Goal: Check status: Check status

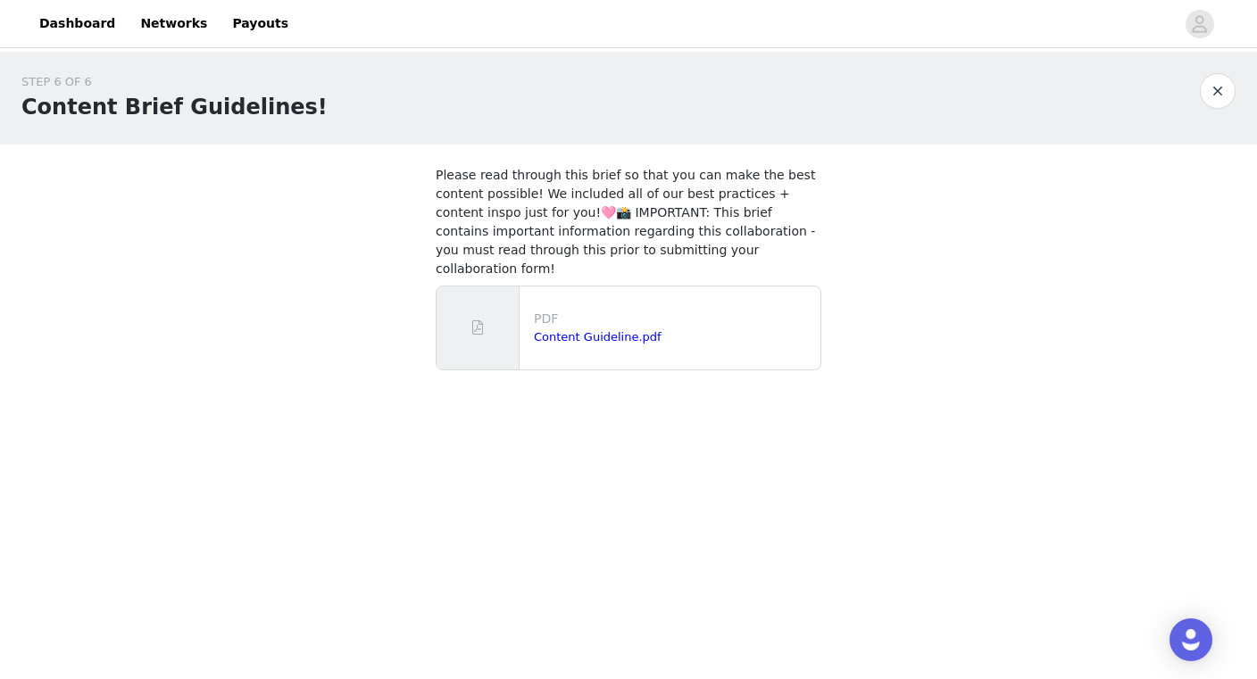
click at [1210, 89] on button "button" at bounding box center [1218, 91] width 36 height 36
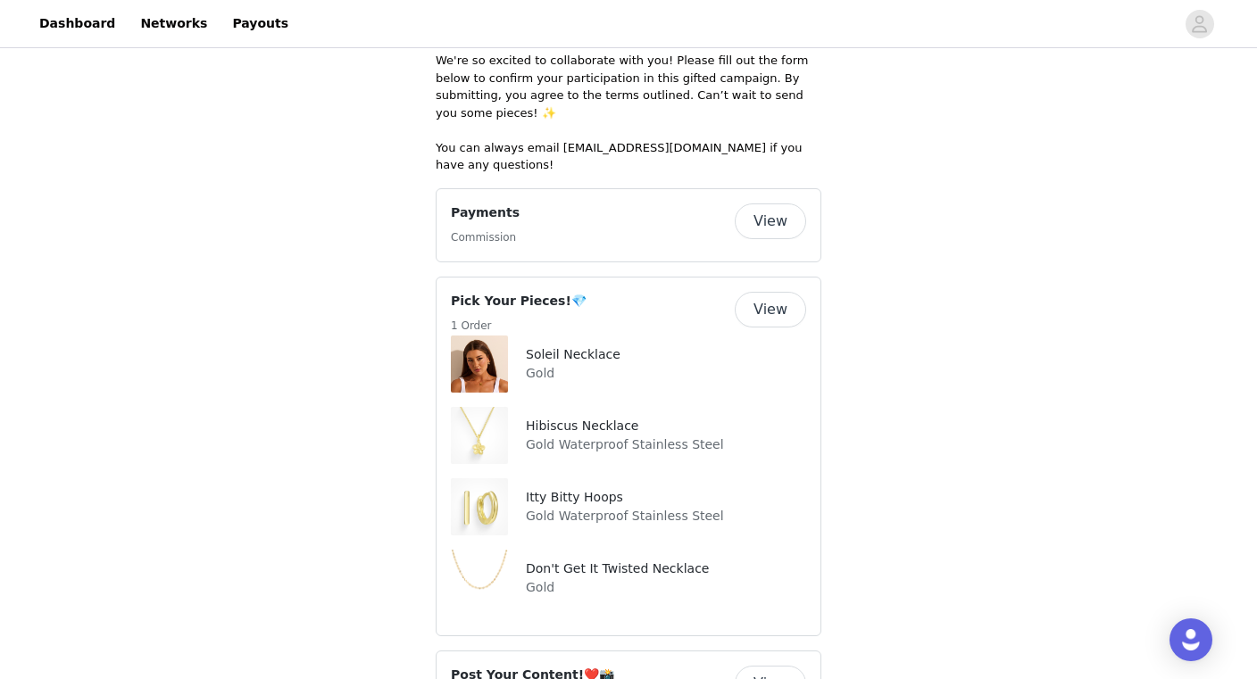
scroll to position [408, 0]
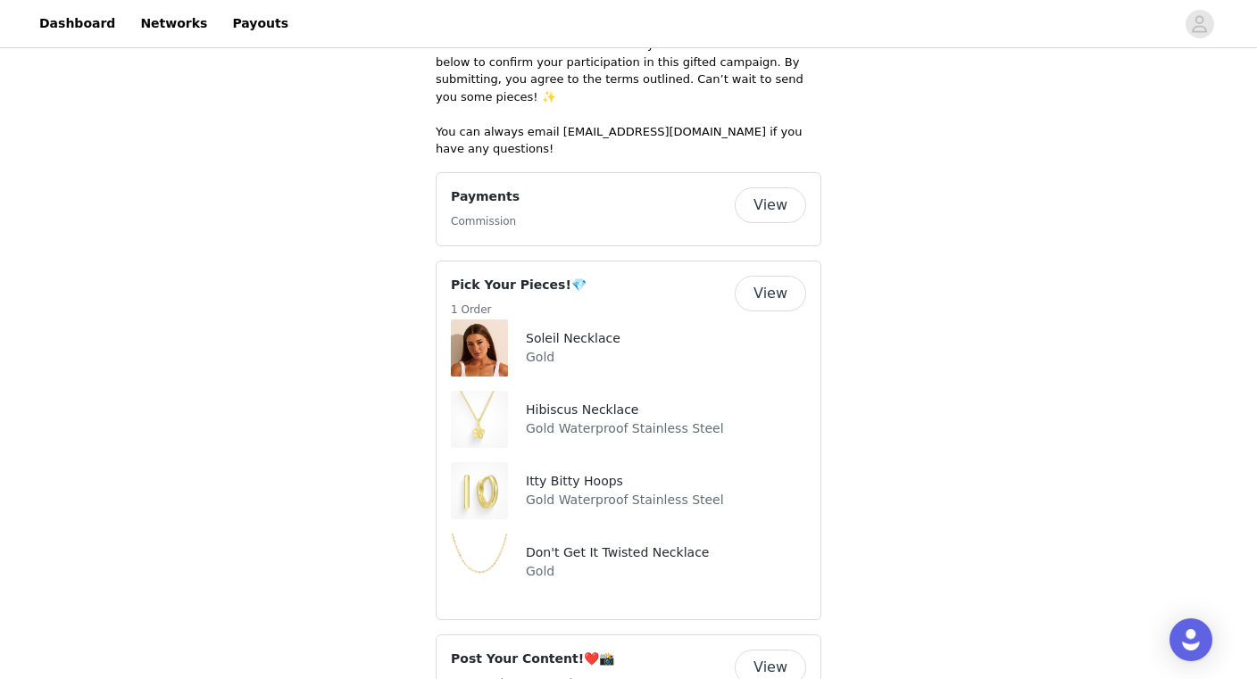
click at [519, 536] on div "Don't Get It Twisted Necklace Gold" at bounding box center [614, 562] width 190 height 57
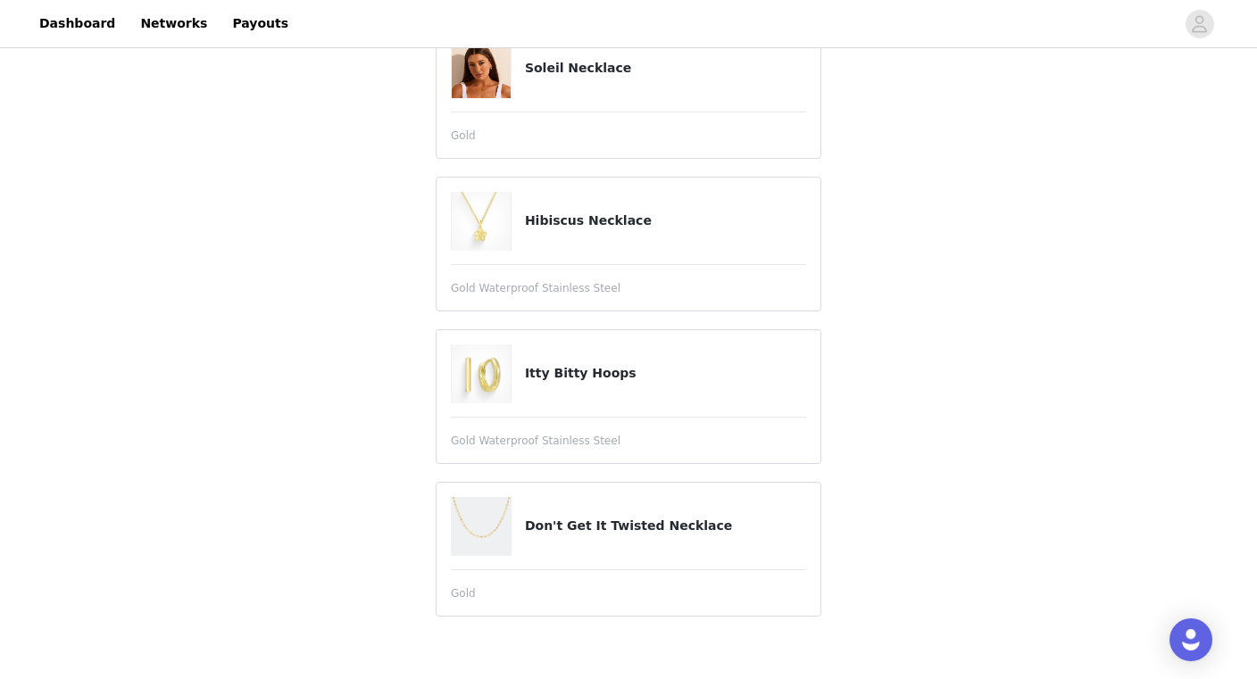
scroll to position [348, 0]
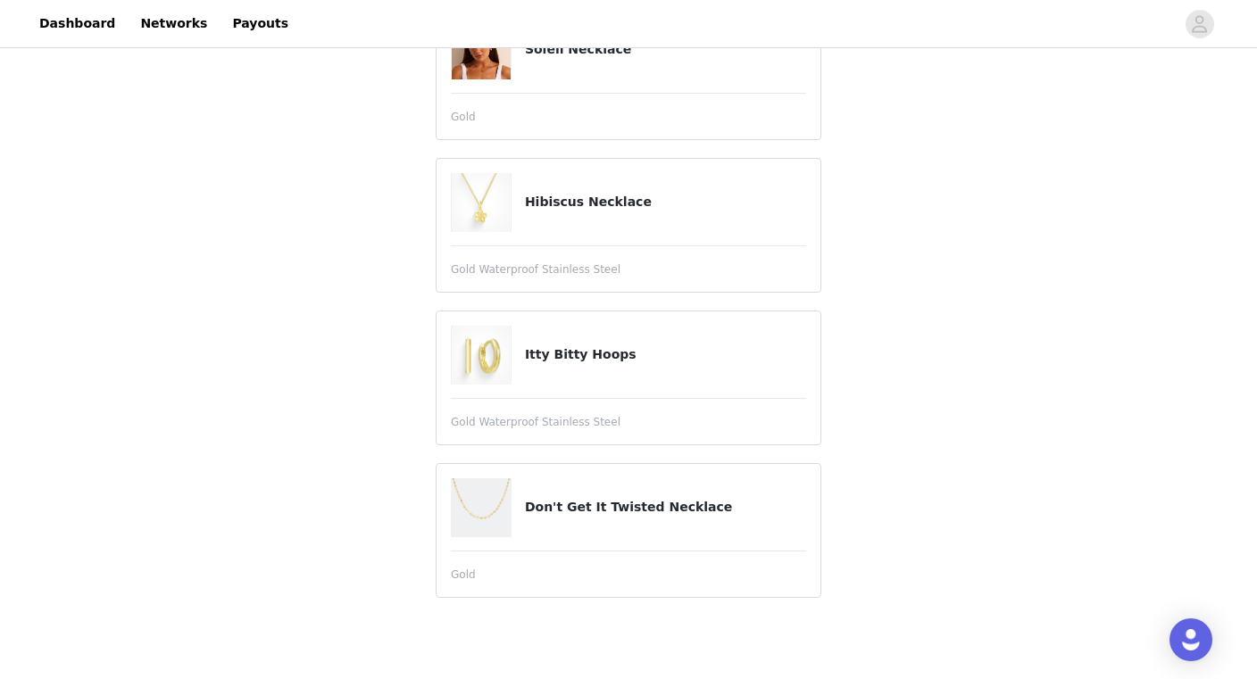
click at [565, 515] on h4 "Don't Get It Twisted Necklace" at bounding box center [665, 507] width 281 height 19
copy article "Don't Get It Twisted Necklace"
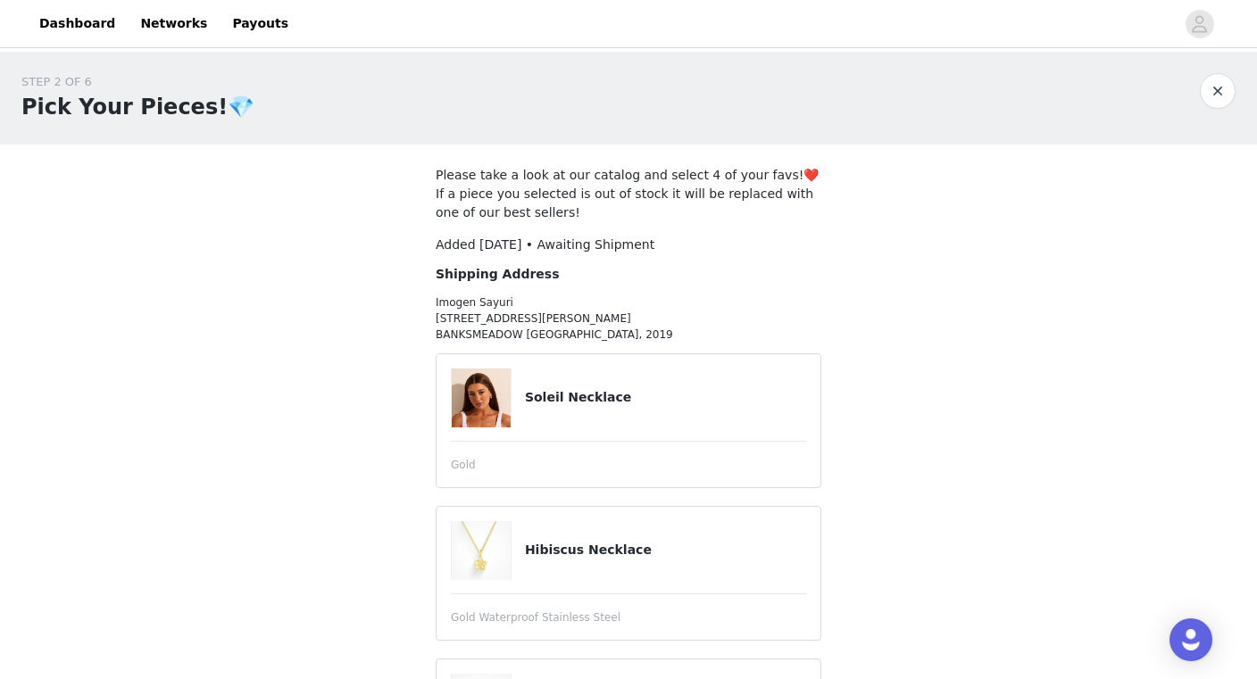
click at [436, 240] on span "Added [DATE] • Awaiting Shipment" at bounding box center [545, 244] width 219 height 14
click at [1219, 91] on button "button" at bounding box center [1218, 91] width 36 height 36
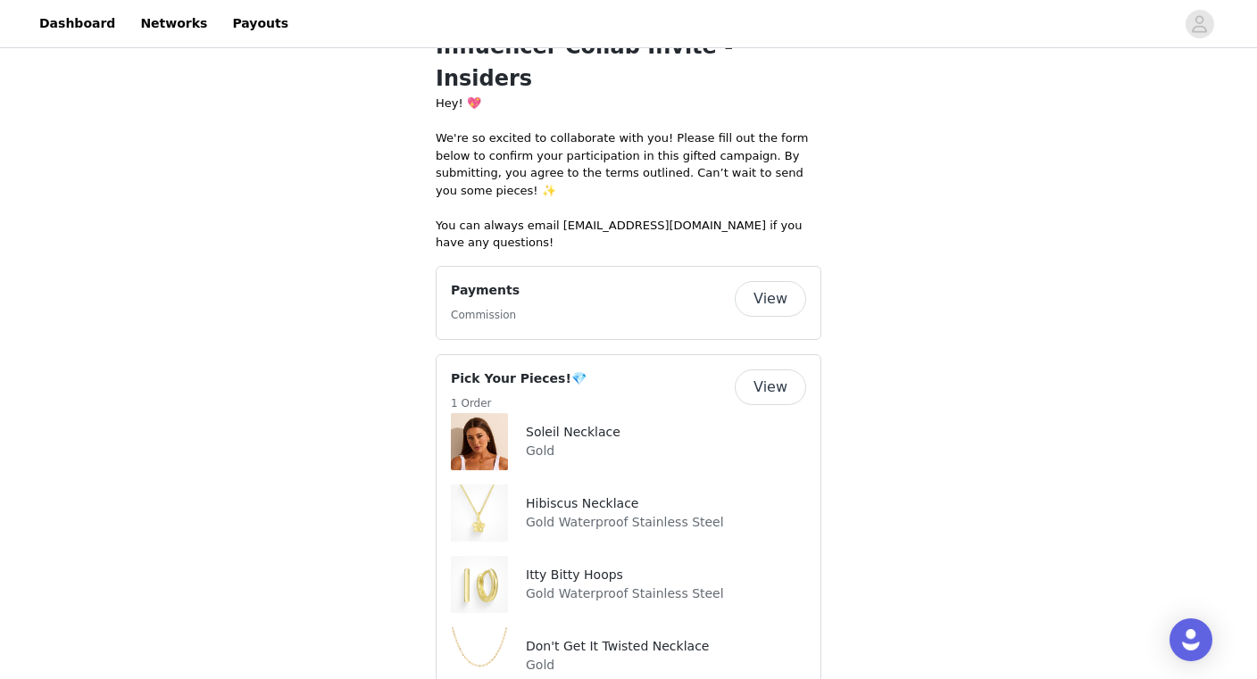
scroll to position [437, 0]
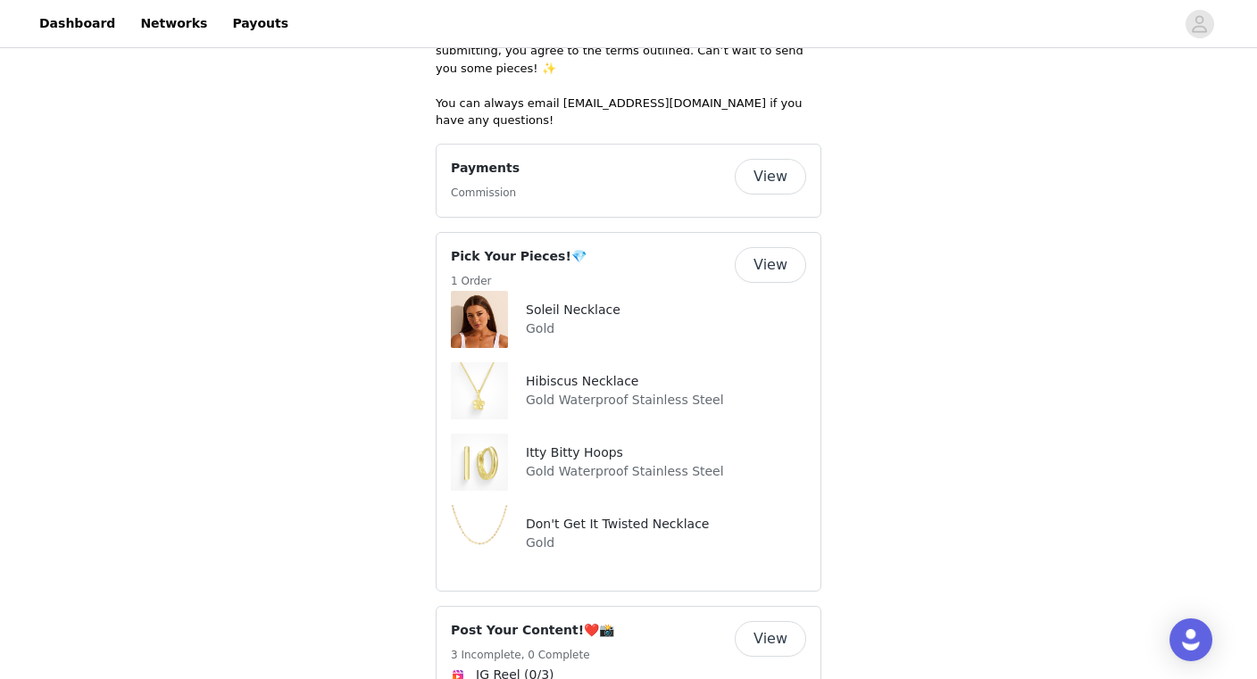
click at [767, 247] on button "View" at bounding box center [770, 265] width 71 height 36
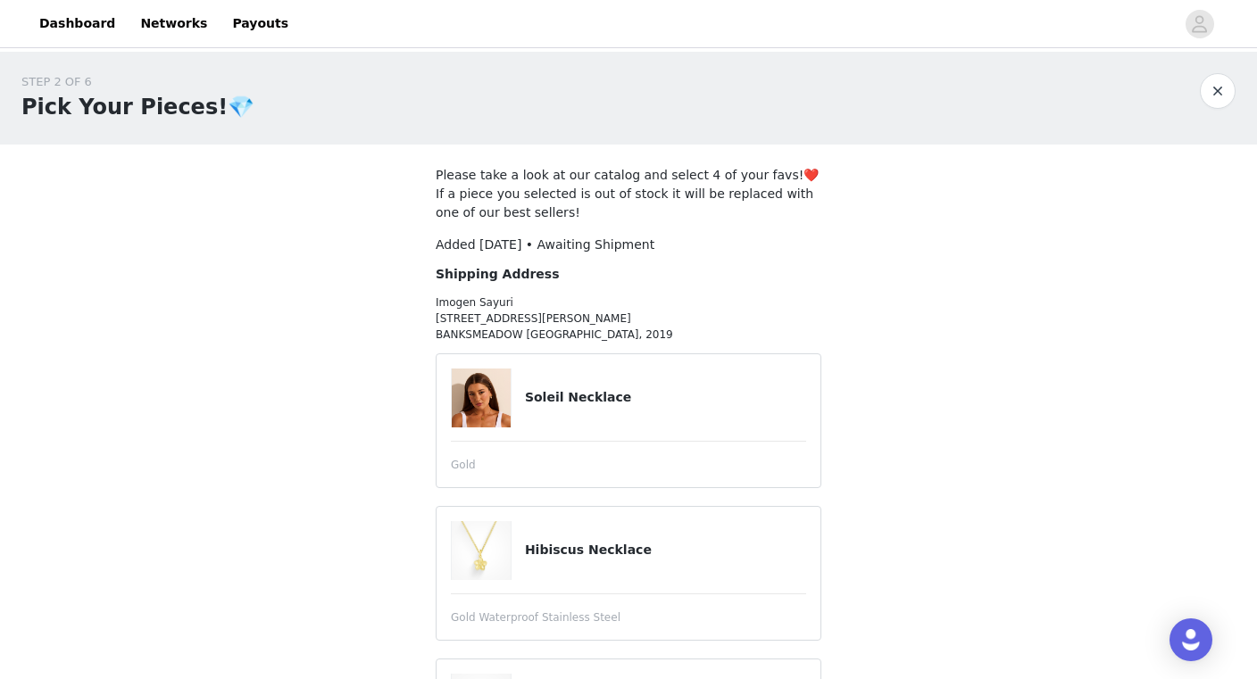
scroll to position [348, 0]
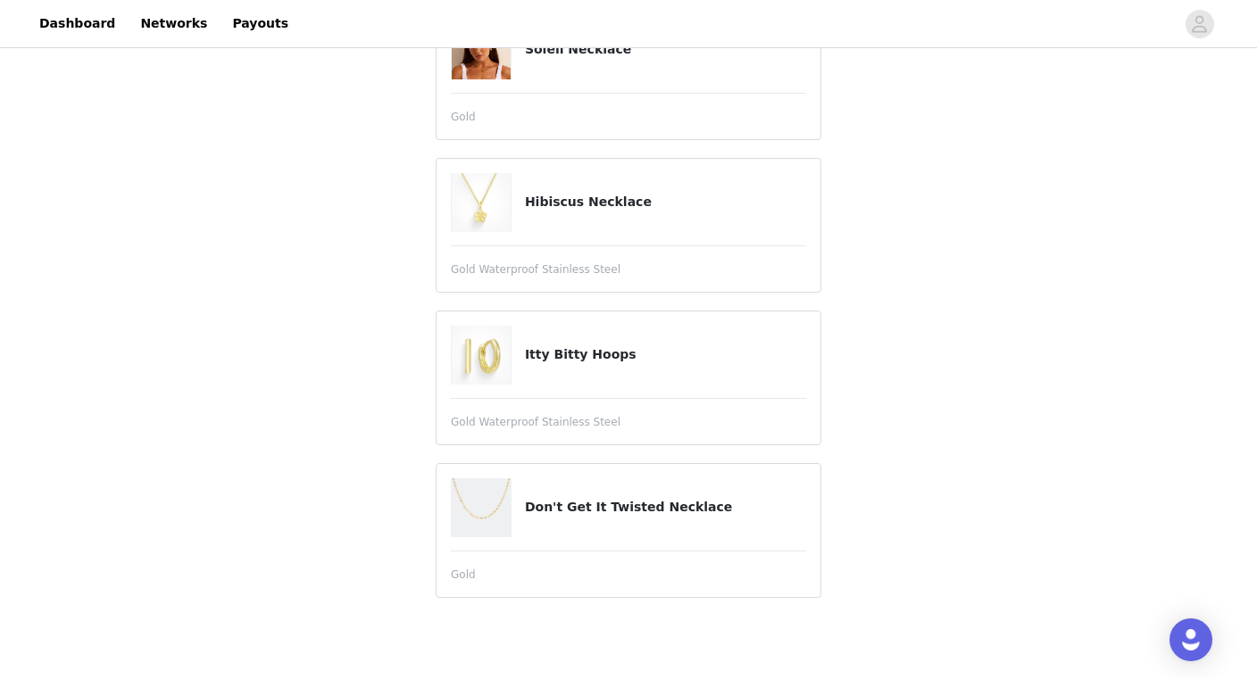
click at [546, 521] on div "Don't Get It Twisted Necklace" at bounding box center [628, 507] width 355 height 59
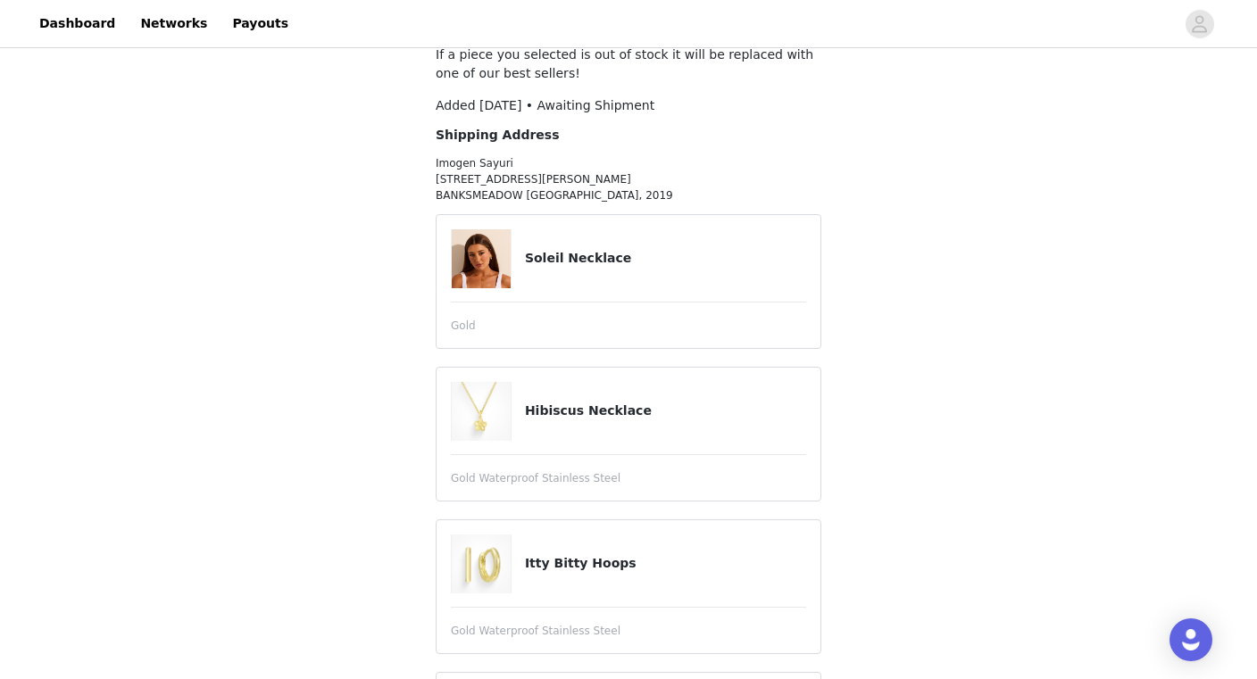
scroll to position [136, 0]
